Goal: Task Accomplishment & Management: Use online tool/utility

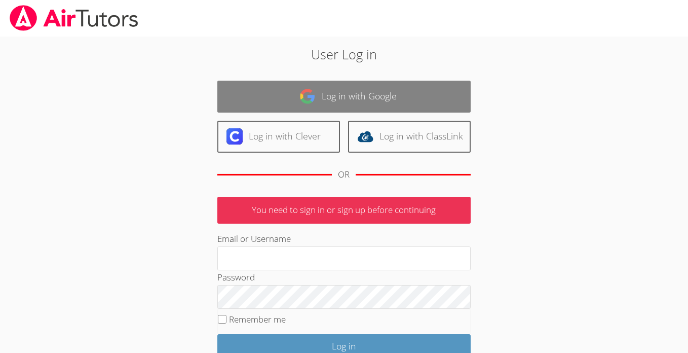
click at [313, 91] on img at bounding box center [308, 96] width 16 height 16
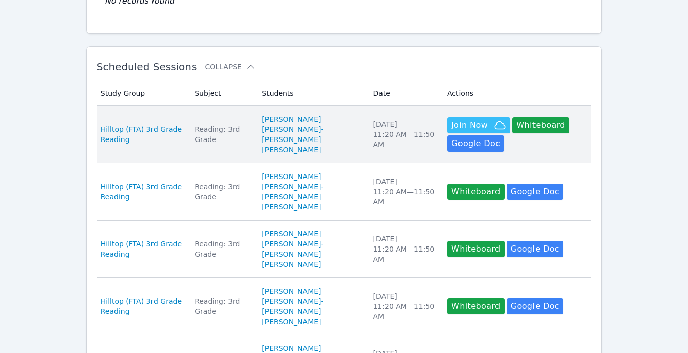
scroll to position [138, 0]
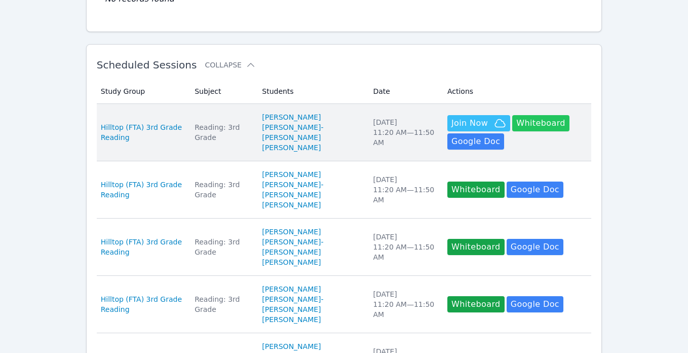
click at [520, 124] on button "Whiteboard" at bounding box center [541, 123] width 57 height 16
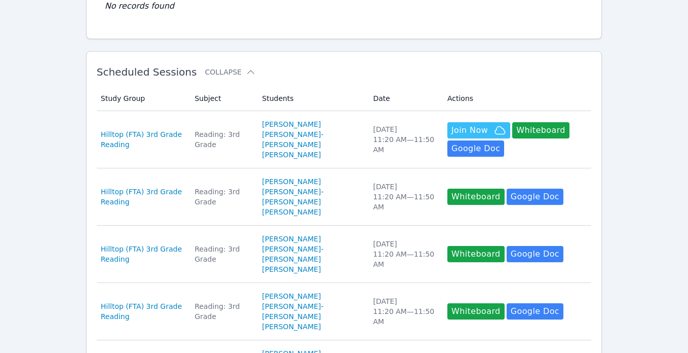
scroll to position [0, 0]
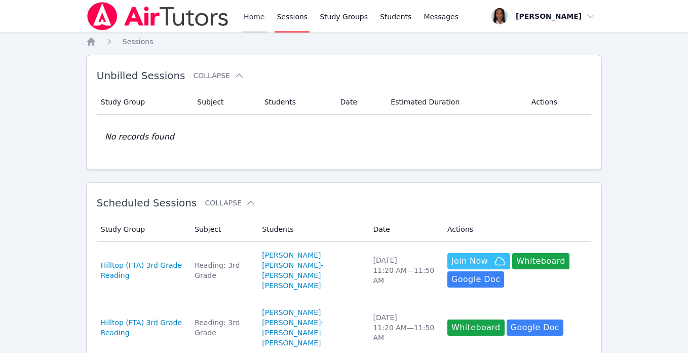
click at [250, 17] on link "Home" at bounding box center [254, 16] width 25 height 32
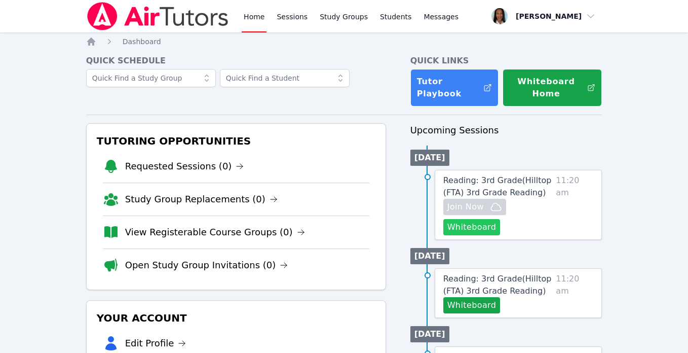
click at [480, 229] on button "Whiteboard" at bounding box center [472, 227] width 57 height 16
